Goal: Task Accomplishment & Management: Manage account settings

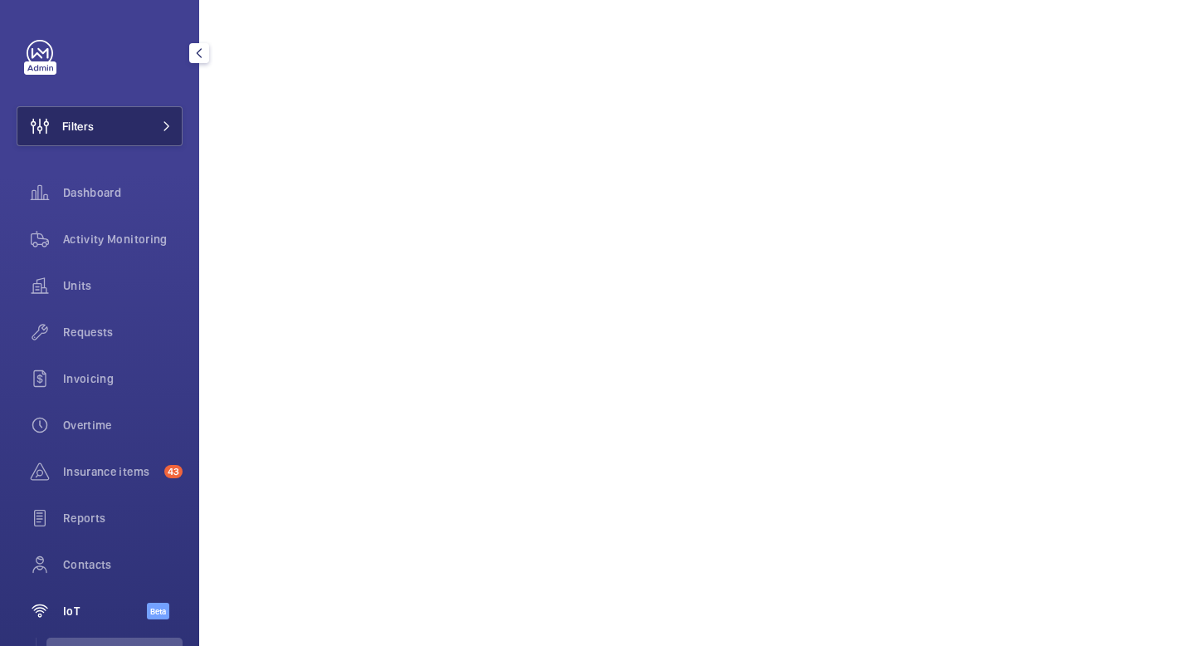
click at [151, 124] on button "Filters" at bounding box center [100, 126] width 166 height 40
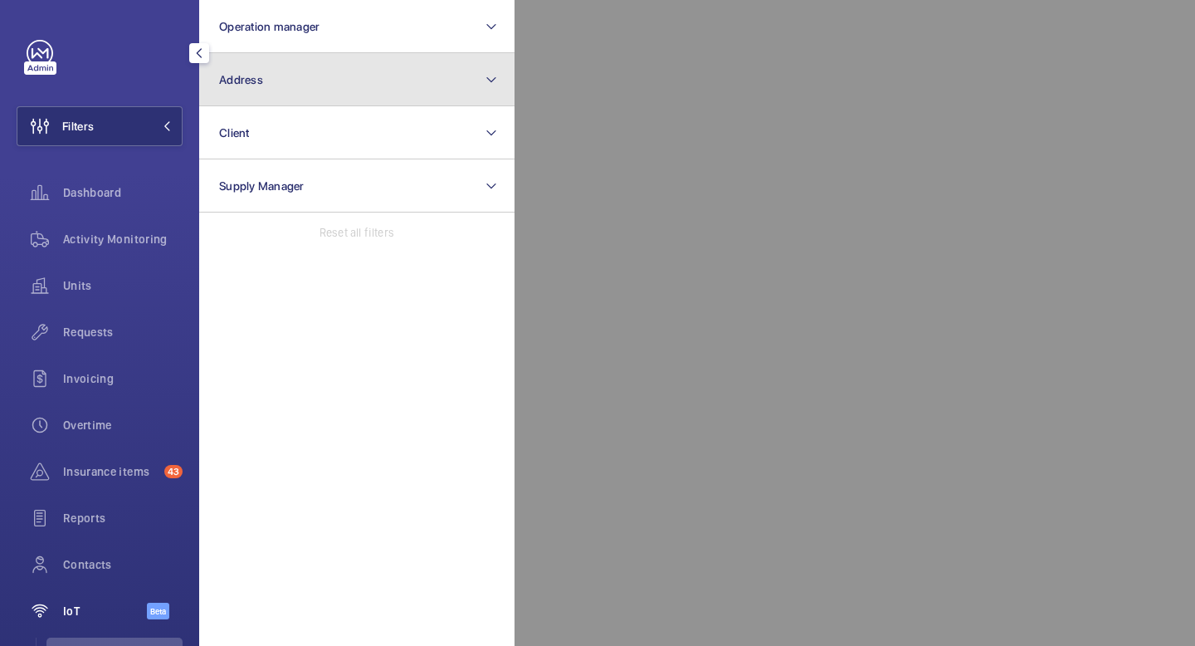
click at [298, 75] on button "Address" at bounding box center [356, 79] width 315 height 53
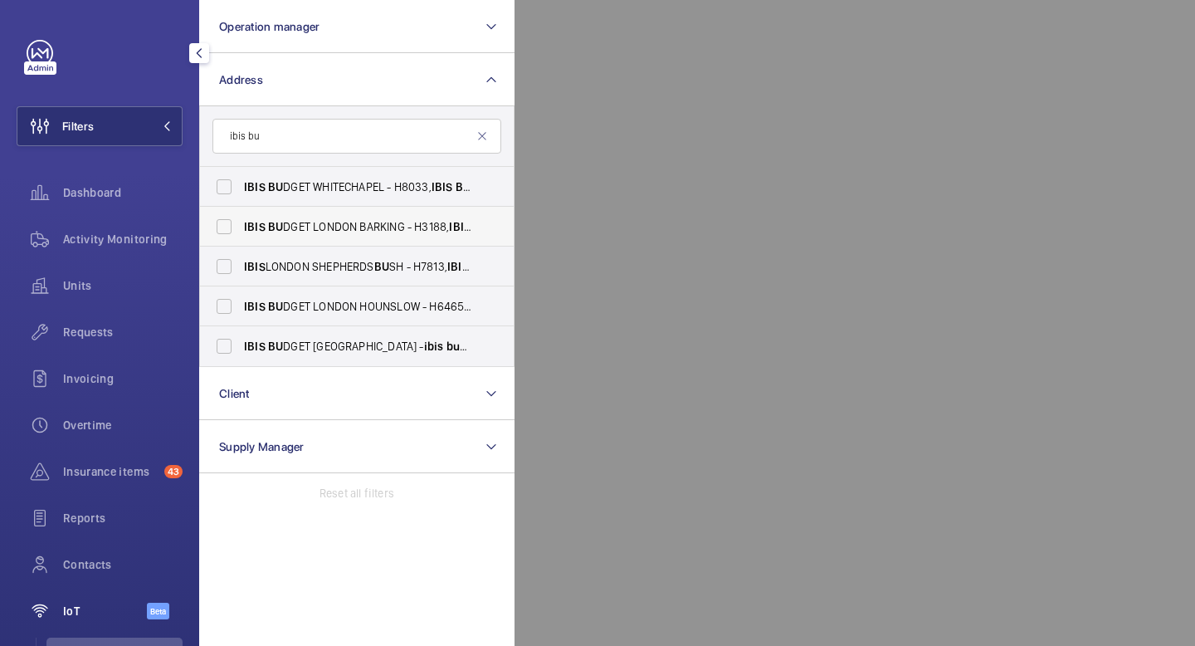
type input "ibis bu"
click at [305, 218] on span "IBIS BU DGET [GEOGRAPHIC_DATA] BARKING - H3188, IBIS BU DGET [GEOGRAPHIC_DATA] …" at bounding box center [358, 226] width 228 height 17
click at [241, 218] on input "IBIS BU DGET [GEOGRAPHIC_DATA] BARKING - H3188, IBIS BU DGET [GEOGRAPHIC_DATA] …" at bounding box center [223, 226] width 33 height 33
checkbox input "true"
click at [168, 125] on mat-icon at bounding box center [167, 126] width 10 height 10
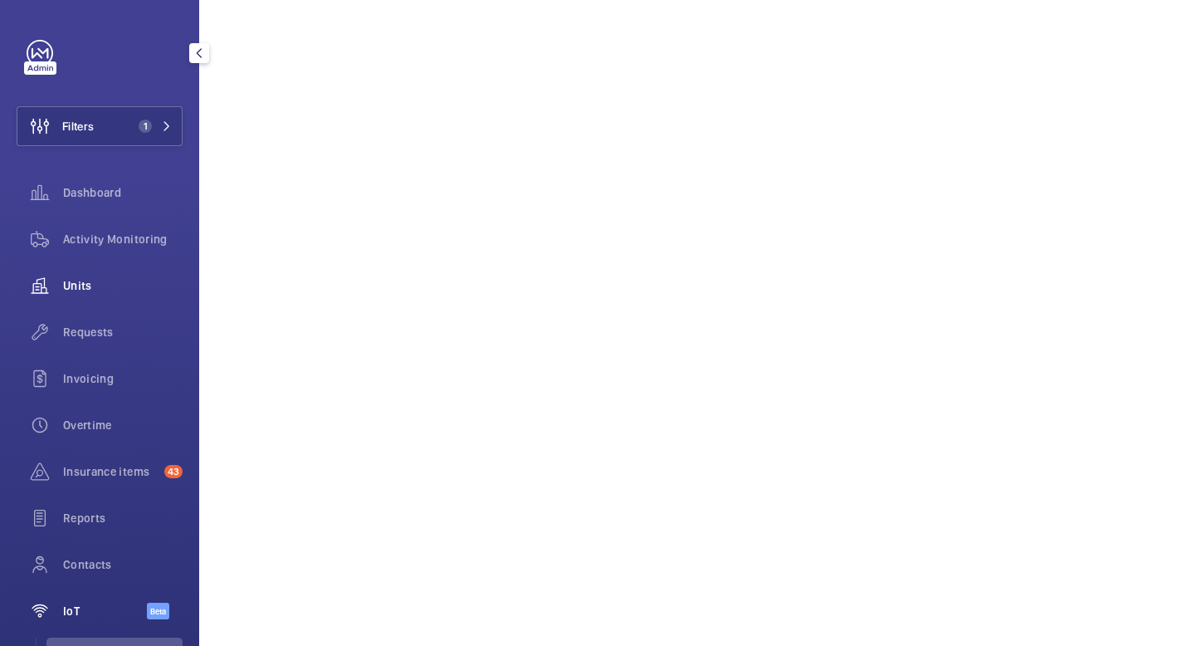
click at [104, 293] on span "Units" at bounding box center [123, 285] width 120 height 17
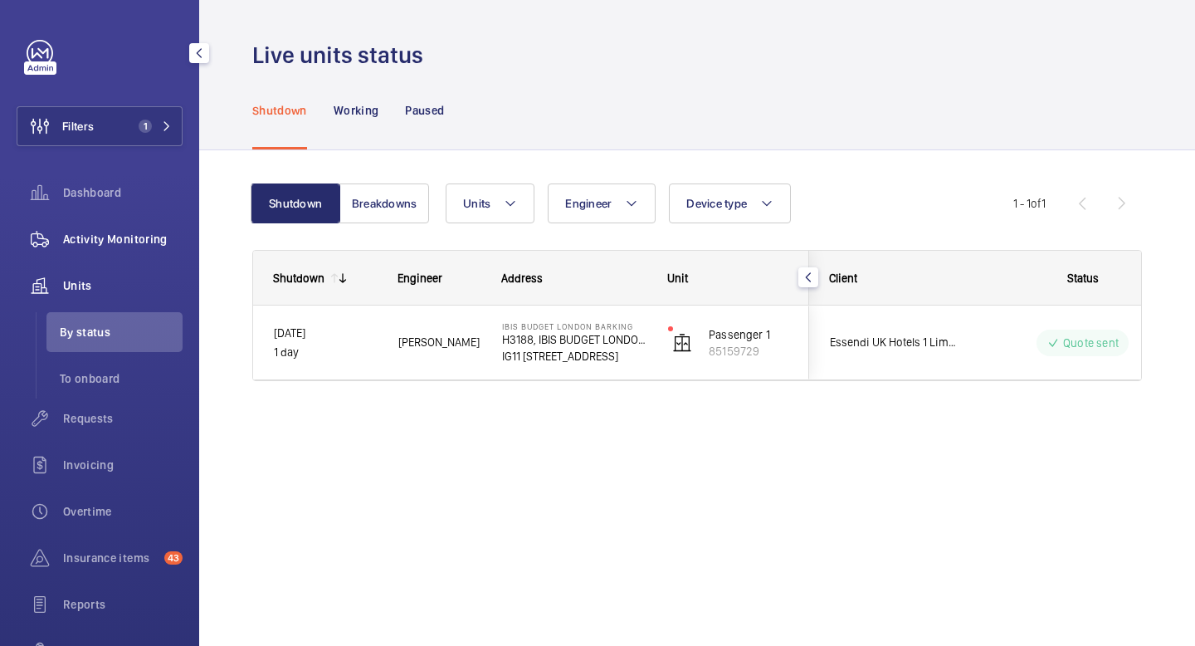
click at [124, 237] on span "Activity Monitoring" at bounding box center [123, 239] width 120 height 17
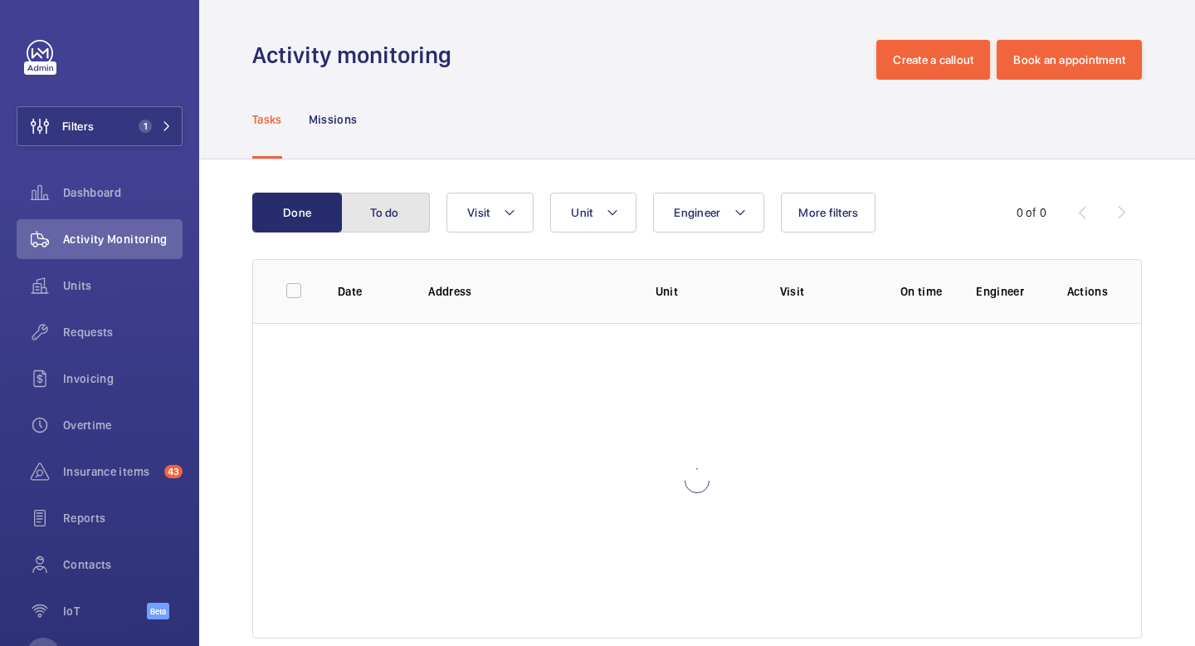
click at [394, 216] on button "To do" at bounding box center [385, 213] width 90 height 40
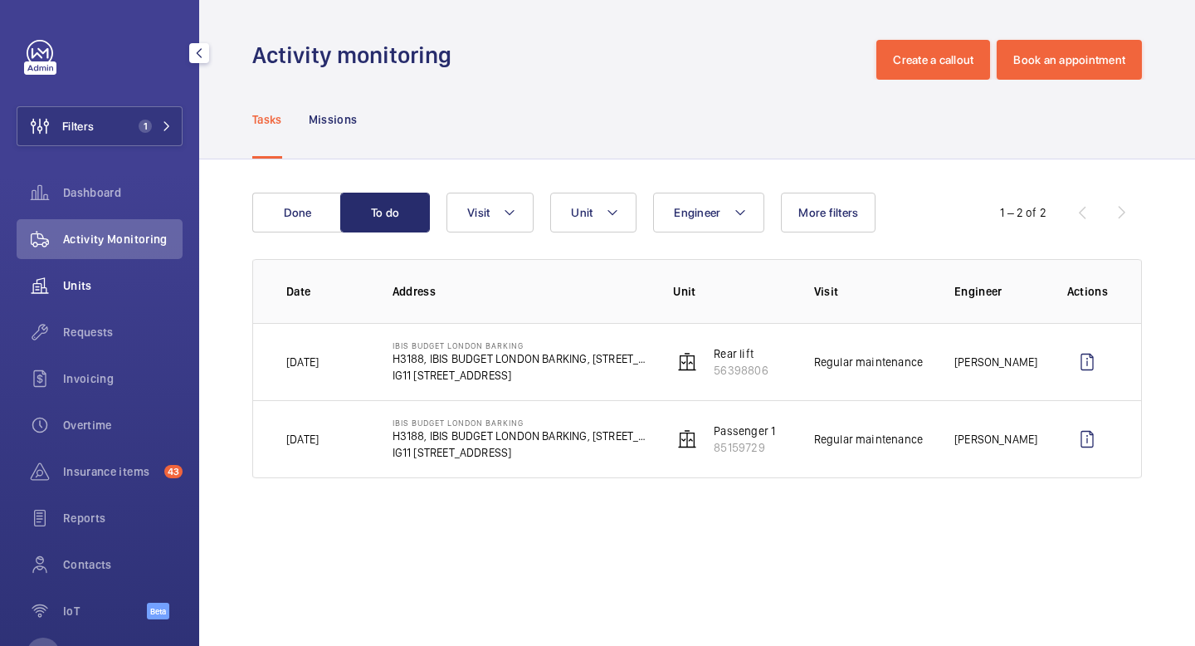
click at [91, 290] on span "Units" at bounding box center [123, 285] width 120 height 17
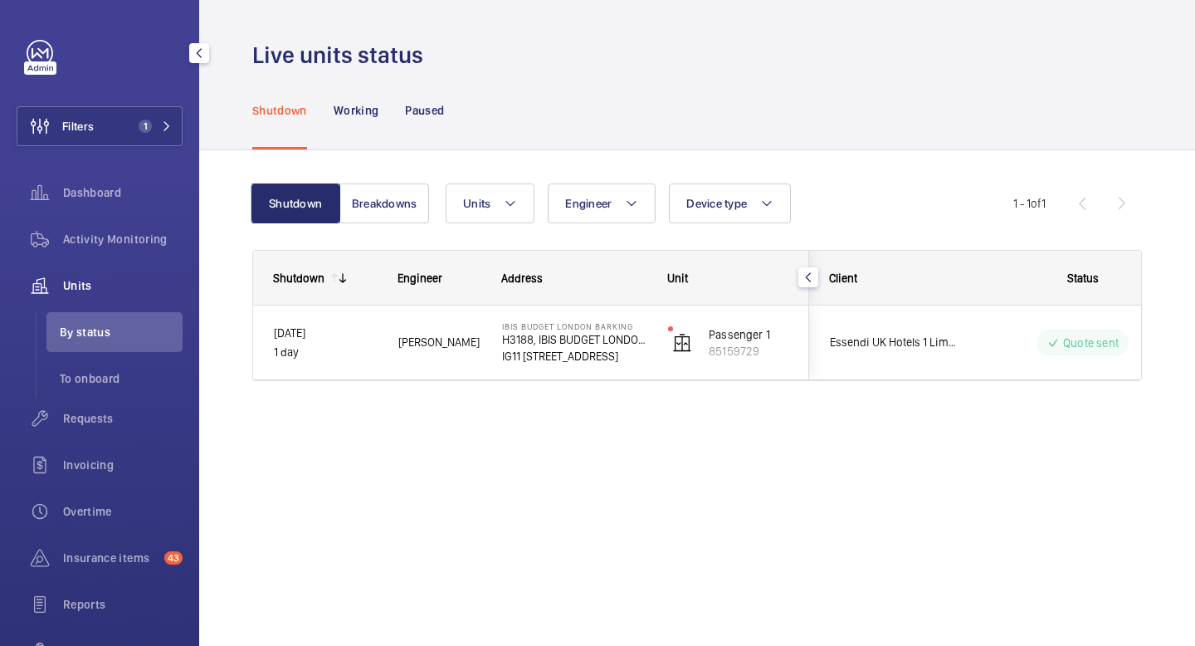
click at [95, 281] on span "Units" at bounding box center [123, 285] width 120 height 17
click at [89, 419] on span "Requests" at bounding box center [123, 418] width 120 height 17
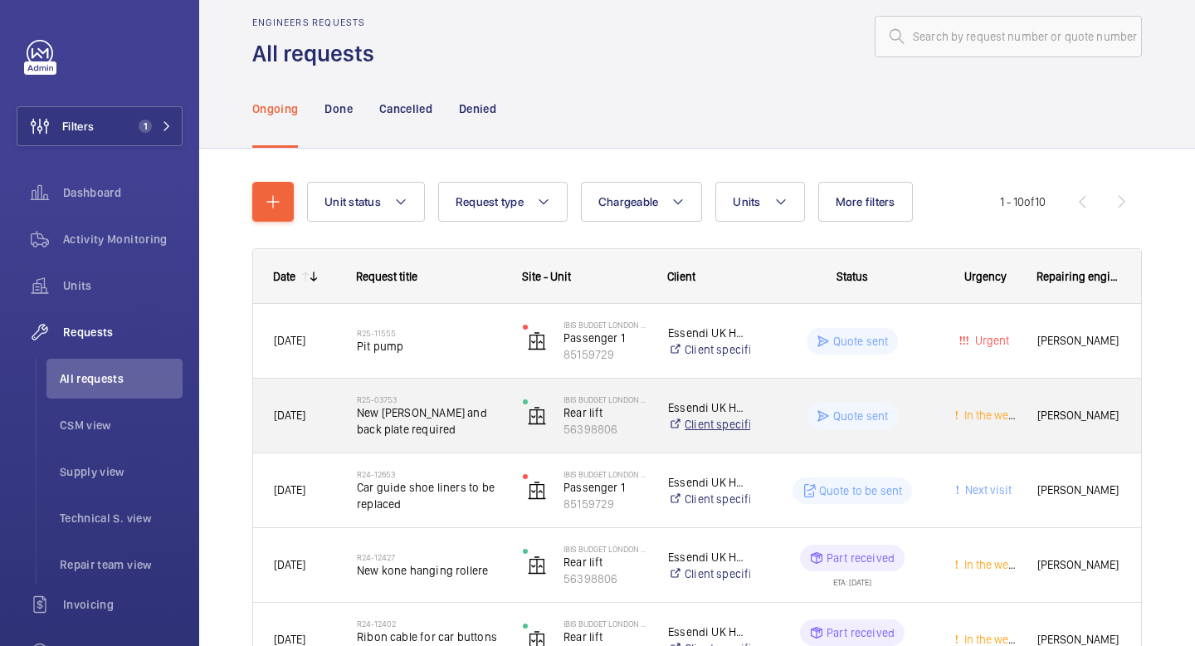
scroll to position [27, 0]
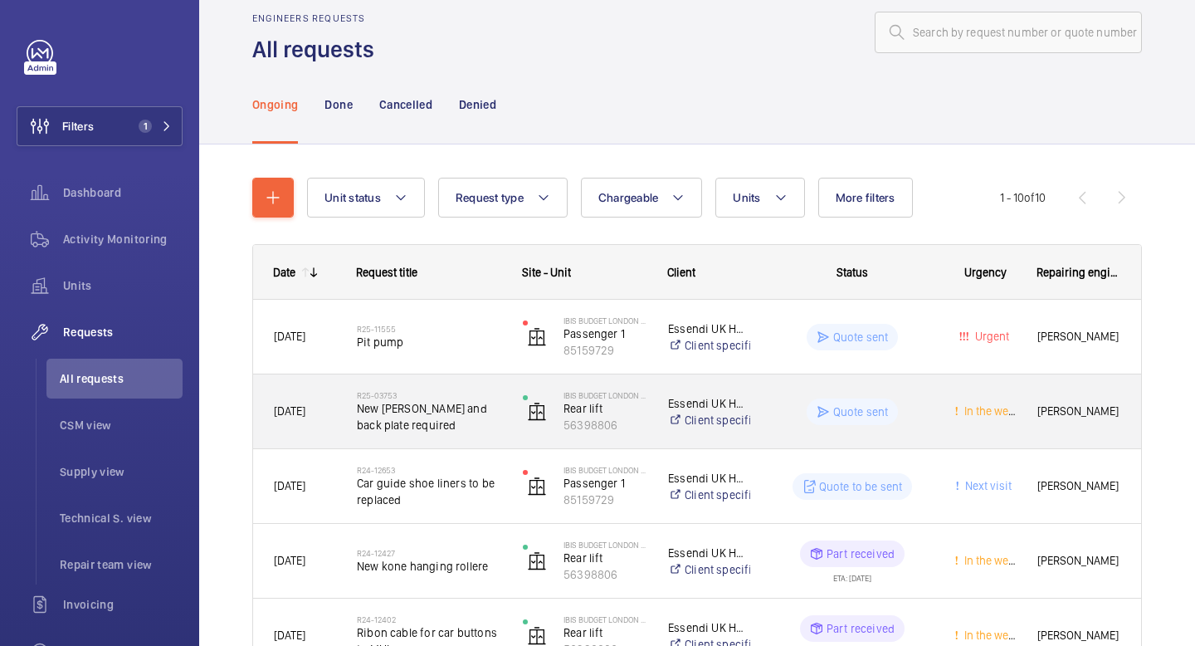
click at [995, 415] on span "In the week" at bounding box center [990, 410] width 59 height 13
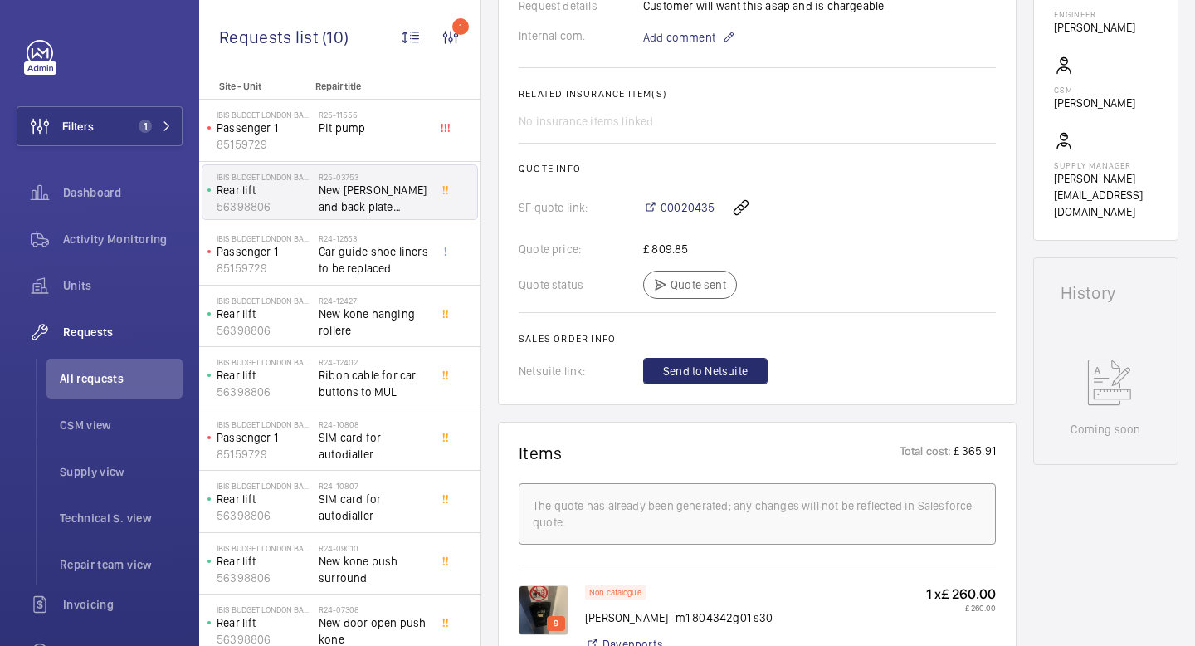
scroll to position [567, 0]
click at [679, 209] on span "00020435" at bounding box center [688, 206] width 54 height 17
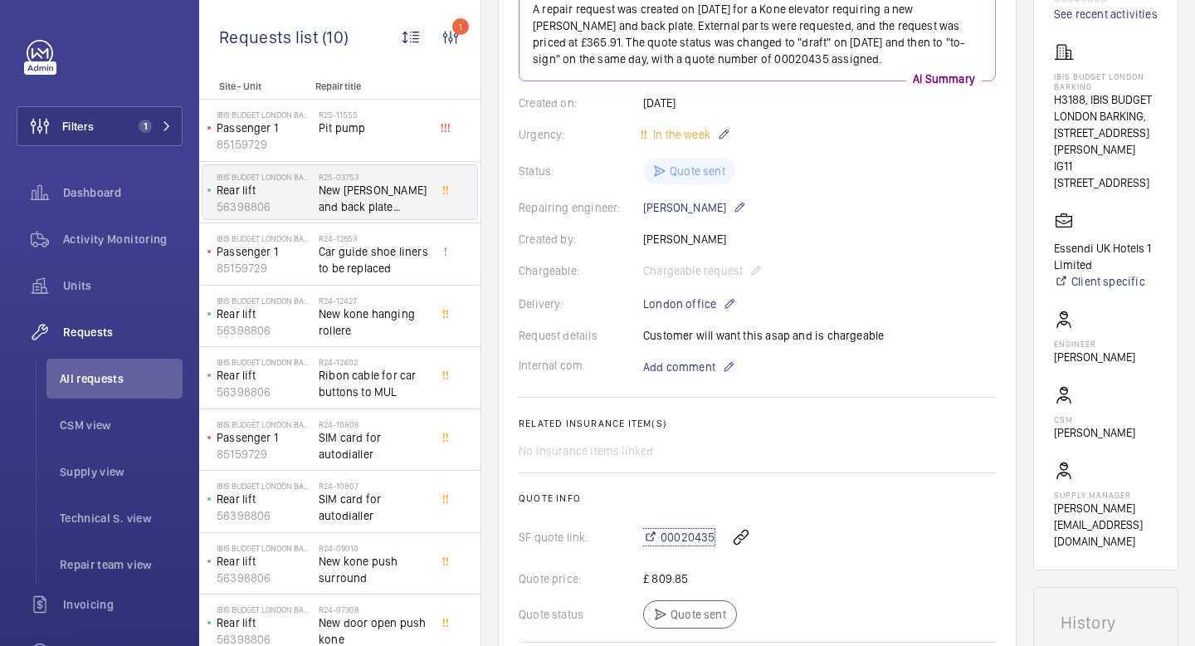
scroll to position [0, 0]
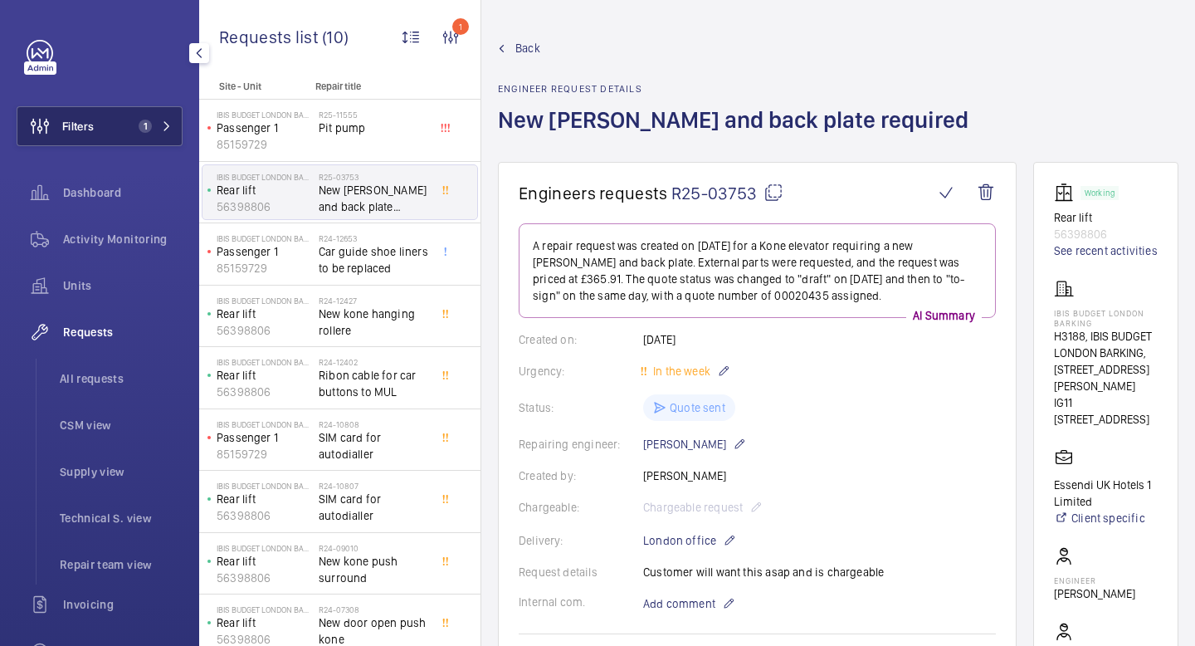
click at [167, 127] on mat-icon at bounding box center [167, 126] width 10 height 10
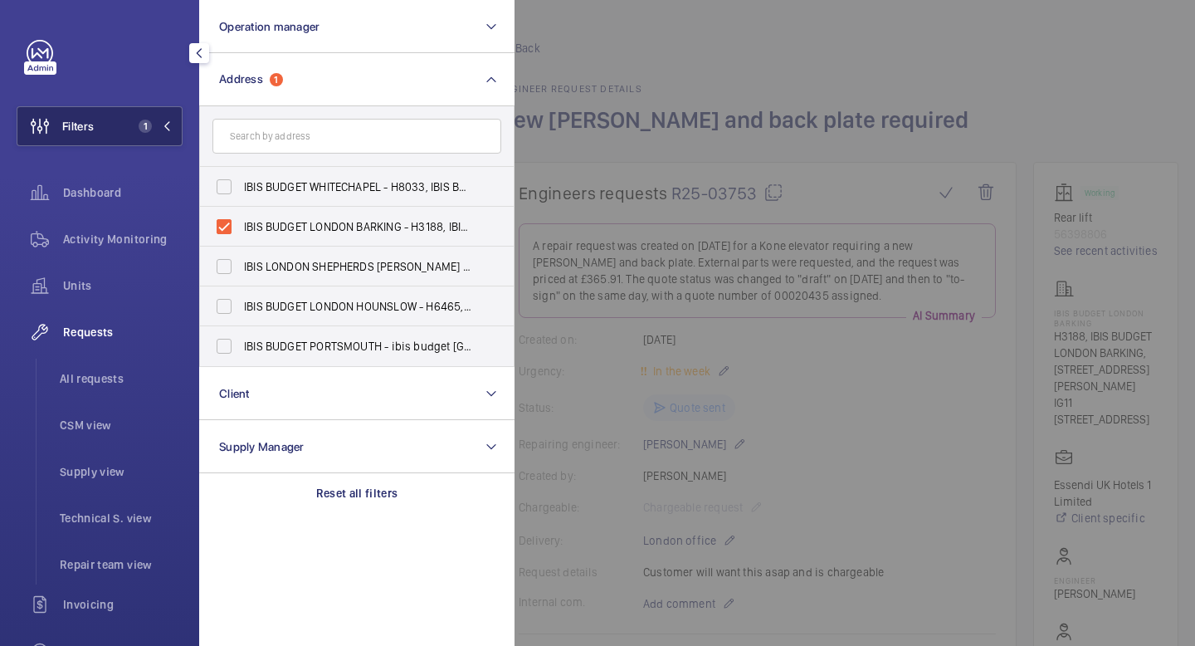
click at [167, 127] on mat-icon at bounding box center [167, 126] width 10 height 10
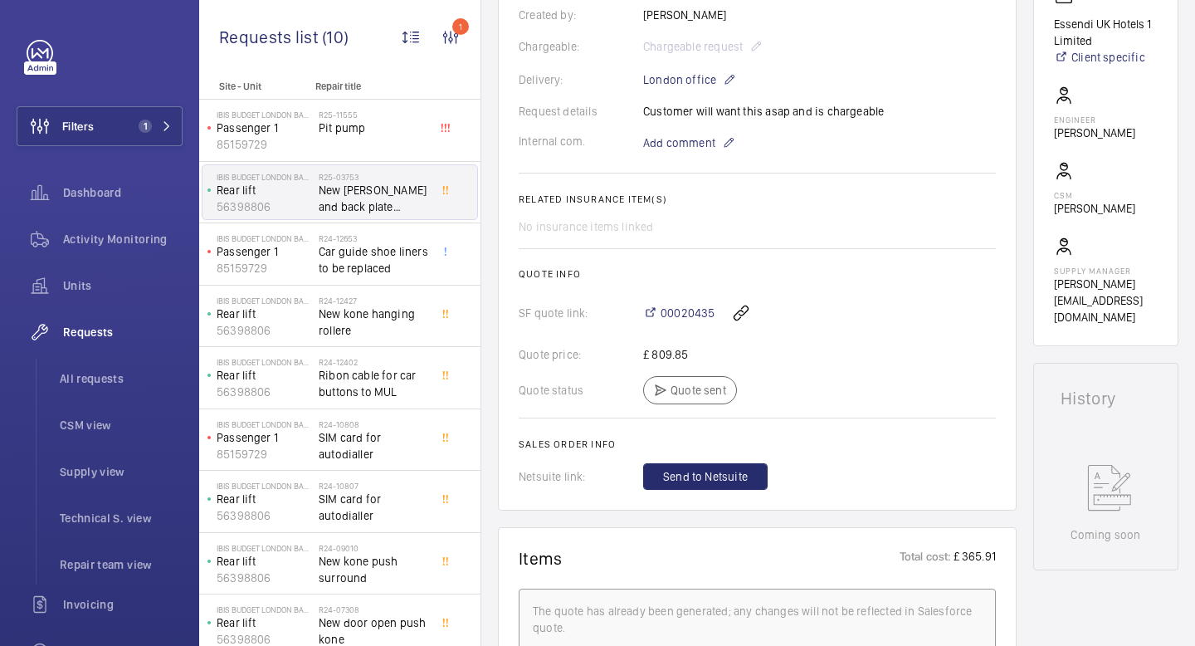
scroll to position [471, 0]
